Goal: Information Seeking & Learning: Learn about a topic

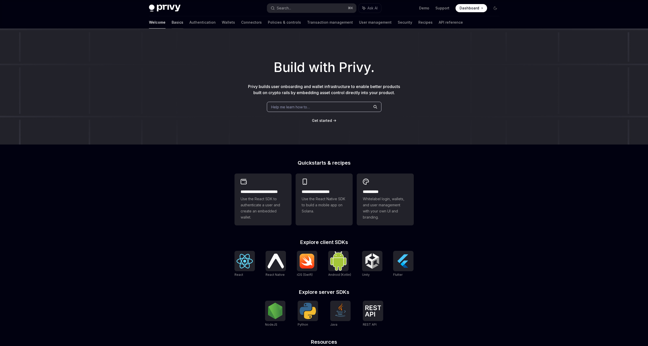
click at [172, 23] on link "Basics" at bounding box center [178, 22] width 12 height 12
type textarea "*"
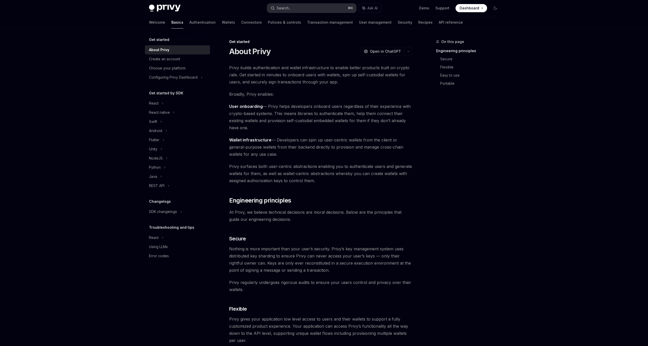
click at [306, 8] on button "Search... ⌘ K" at bounding box center [311, 8] width 89 height 9
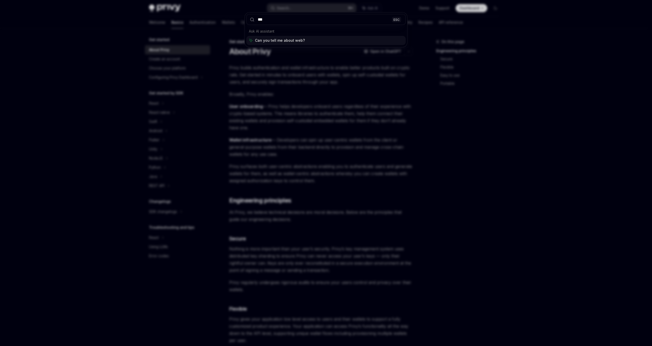
type input "****"
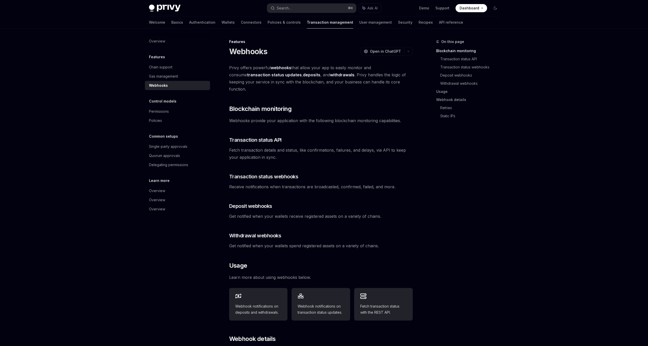
click at [171, 85] on div "Webhooks" at bounding box center [178, 86] width 58 height 6
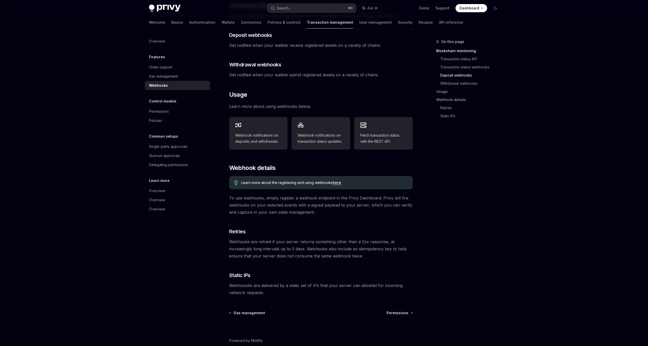
click at [338, 181] on link "here" at bounding box center [337, 183] width 8 height 5
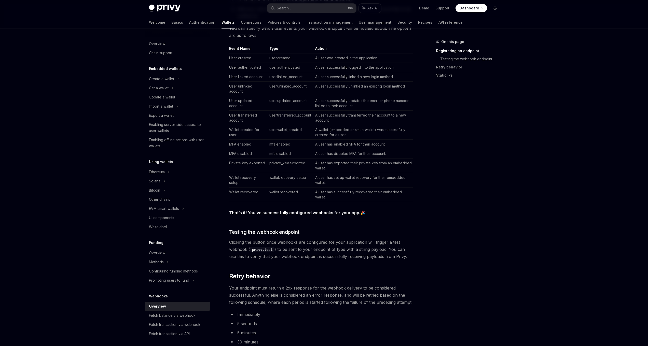
scroll to position [152, 0]
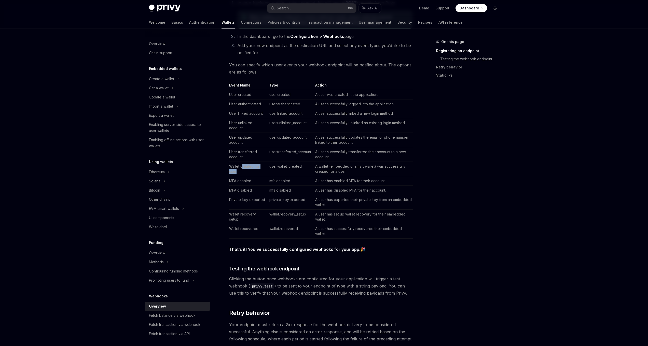
drag, startPoint x: 246, startPoint y: 170, endPoint x: 242, endPoint y: 168, distance: 4.8
click at [242, 168] on td "Wallet created for user" at bounding box center [248, 169] width 38 height 15
click at [235, 167] on td "Wallet created for user" at bounding box center [248, 169] width 38 height 15
drag, startPoint x: 230, startPoint y: 167, endPoint x: 250, endPoint y: 173, distance: 21.0
click at [249, 173] on td "Wallet created for user" at bounding box center [248, 169] width 38 height 15
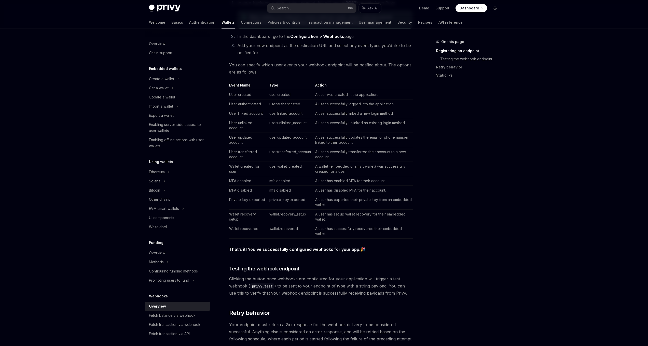
scroll to position [115, 0]
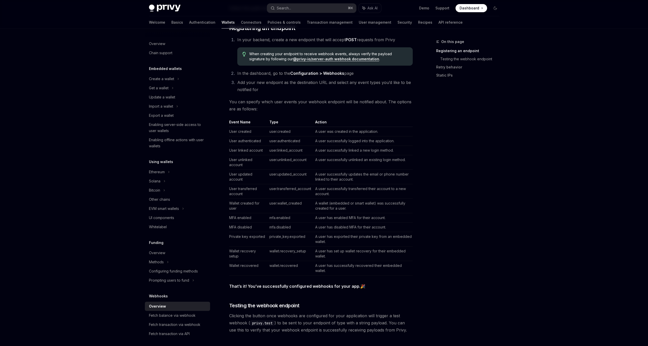
click at [235, 124] on th "Event Name" at bounding box center [248, 123] width 38 height 7
click at [226, 120] on div "Webhooks Wallet webhooks OpenAI Open in ChatGPT OpenAI Open in ChatGPT Privy of…" at bounding box center [273, 278] width 281 height 709
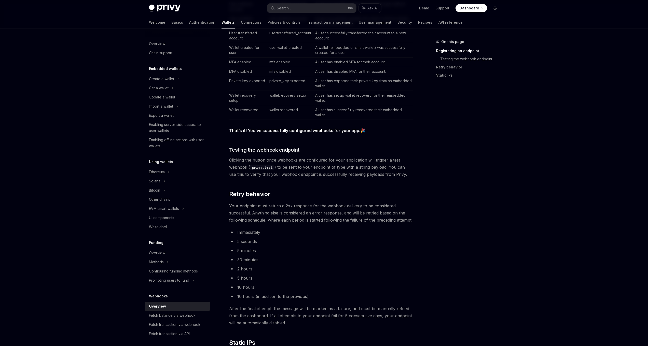
scroll to position [144, 0]
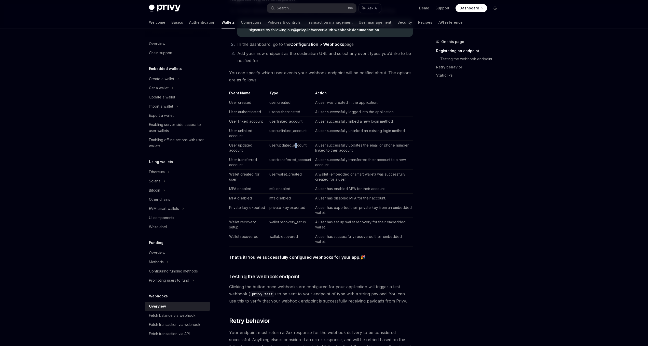
click at [293, 144] on td "user.updated_account" at bounding box center [290, 148] width 46 height 15
click at [292, 145] on td "user.updated_account" at bounding box center [290, 148] width 46 height 15
click at [285, 145] on td "user.updated_account" at bounding box center [290, 148] width 46 height 15
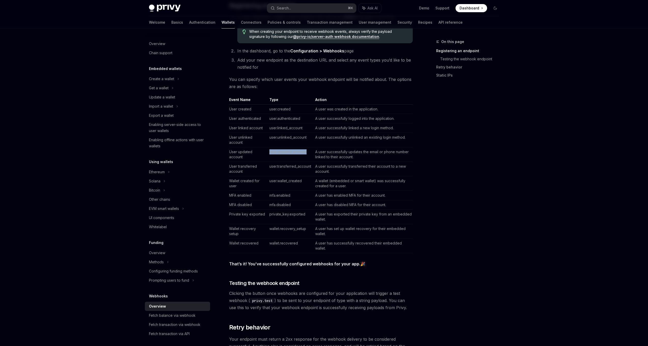
scroll to position [127, 0]
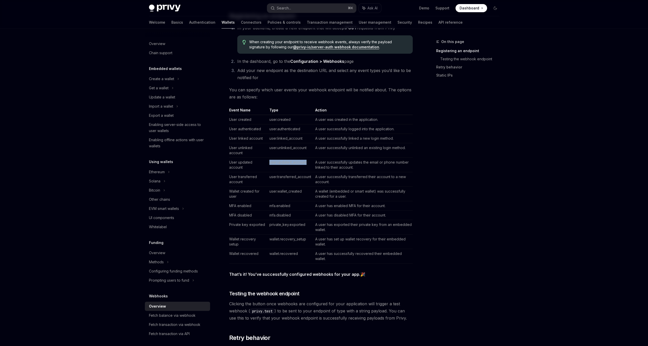
click at [332, 49] on link "@privy-io/server-auth webhook documentation" at bounding box center [336, 47] width 86 height 5
type textarea "*"
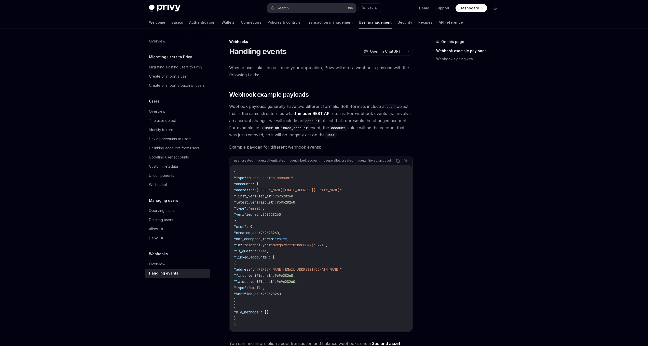
click at [292, 11] on button "Search... ⌘ K" at bounding box center [311, 8] width 89 height 9
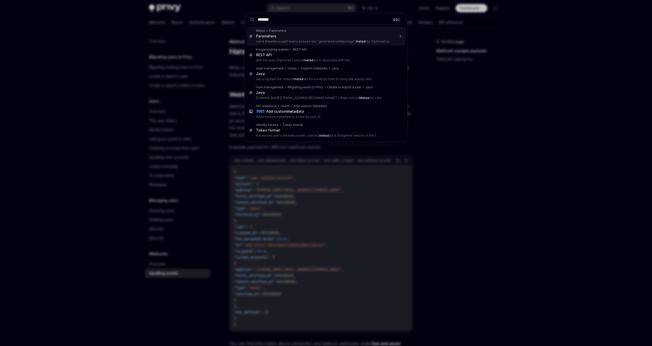
type input "********"
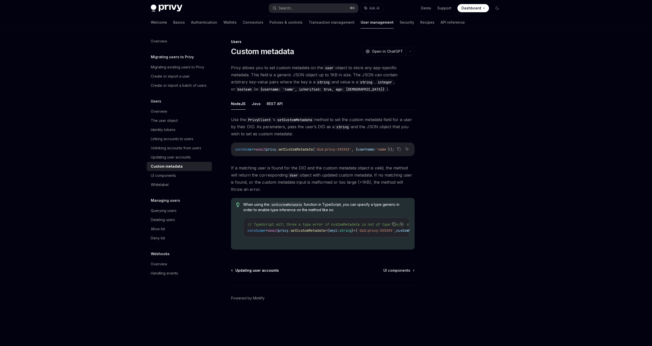
click at [256, 270] on span "Updating user accounts" at bounding box center [257, 270] width 44 height 5
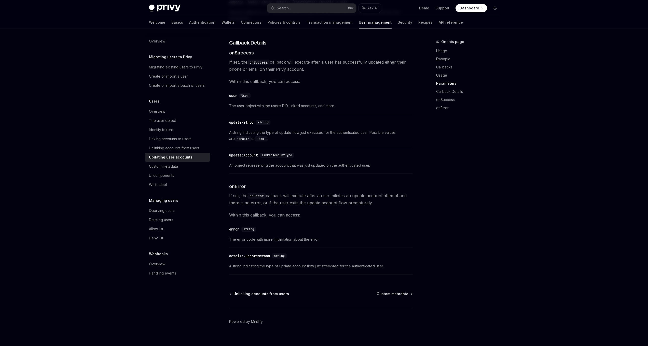
scroll to position [600, 0]
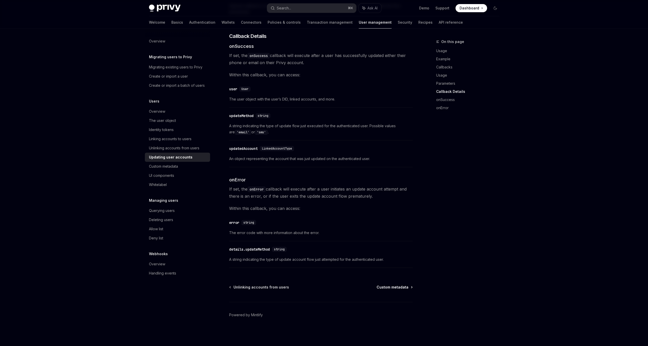
click at [400, 288] on span "Custom metadata" at bounding box center [393, 287] width 32 height 5
type textarea "*"
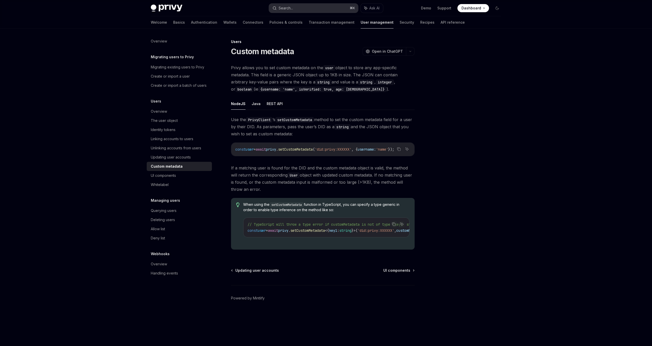
click at [303, 9] on button "Search... ⌘ K" at bounding box center [313, 8] width 89 height 9
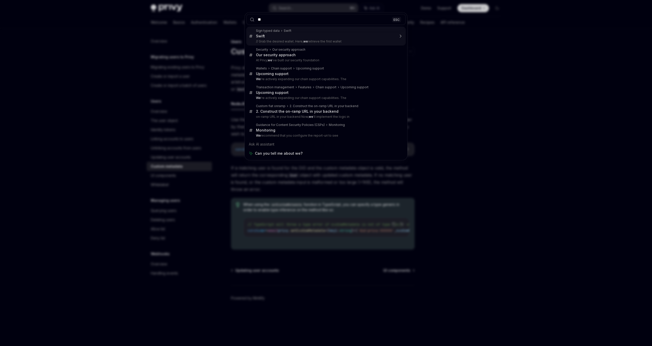
type input "***"
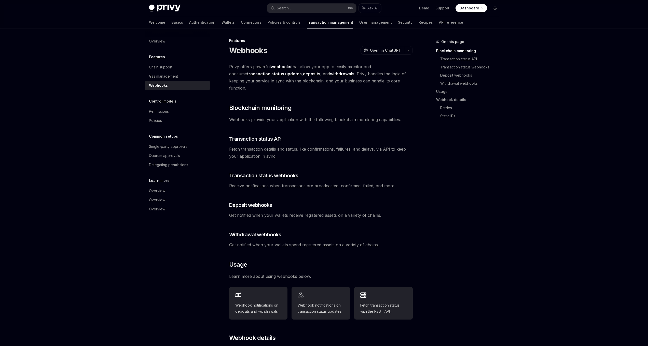
scroll to position [2, 0]
click at [178, 83] on div "Webhooks" at bounding box center [178, 86] width 58 height 6
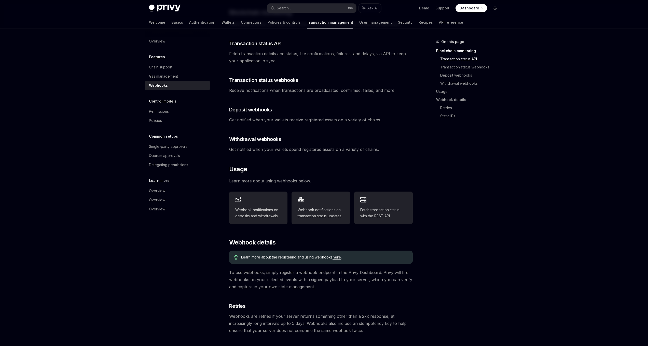
click at [339, 255] on link "here" at bounding box center [337, 257] width 8 height 5
type textarea "*"
